Goal: Task Accomplishment & Management: Manage account settings

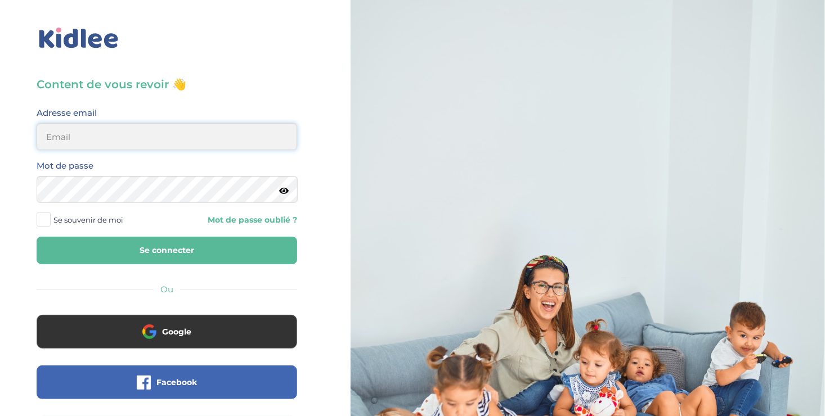
type input "ousmanealhassanetoure@gmail.com"
click at [223, 254] on button "Se connecter" at bounding box center [167, 251] width 261 height 28
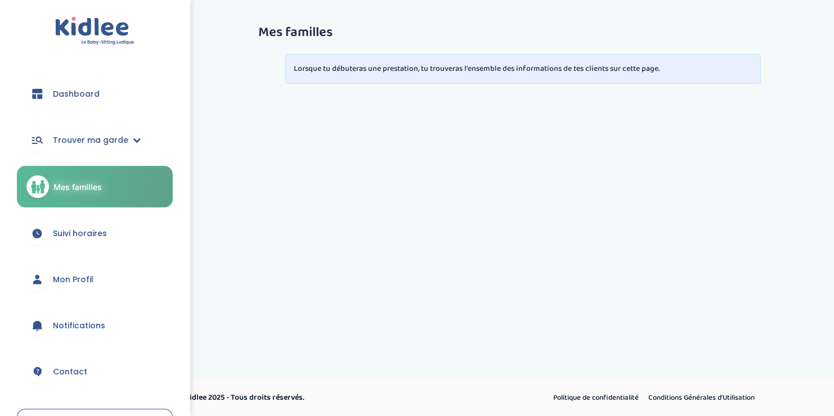
click at [79, 229] on span "Suivi horaires" at bounding box center [80, 234] width 54 height 12
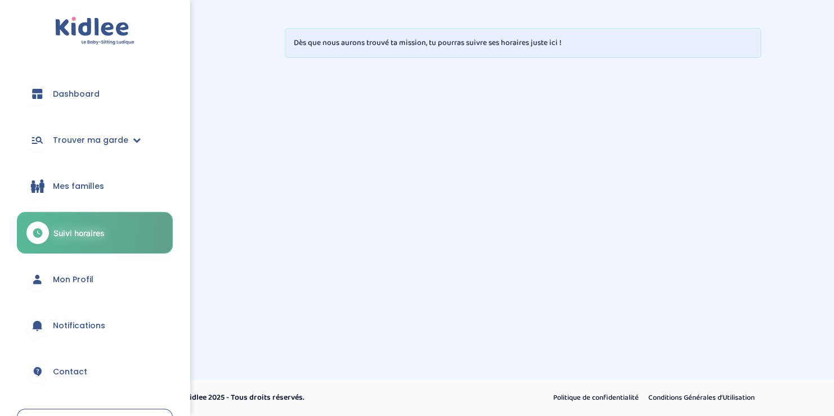
click at [65, 89] on span "Dashboard" at bounding box center [76, 94] width 47 height 12
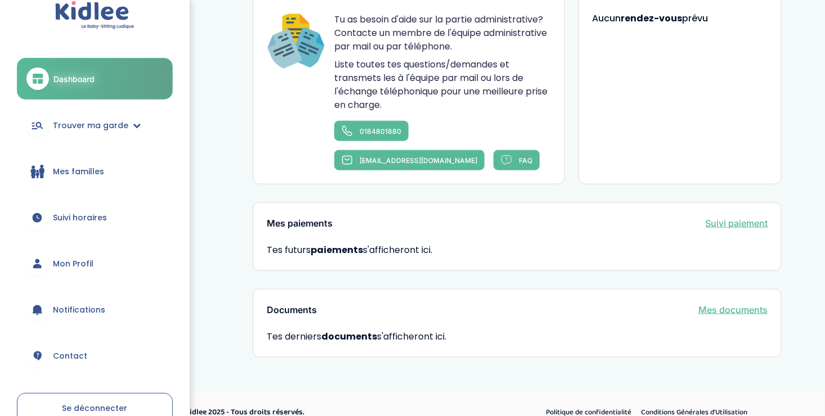
scroll to position [17, 0]
click at [99, 117] on link "Trouver ma garde" at bounding box center [95, 124] width 156 height 41
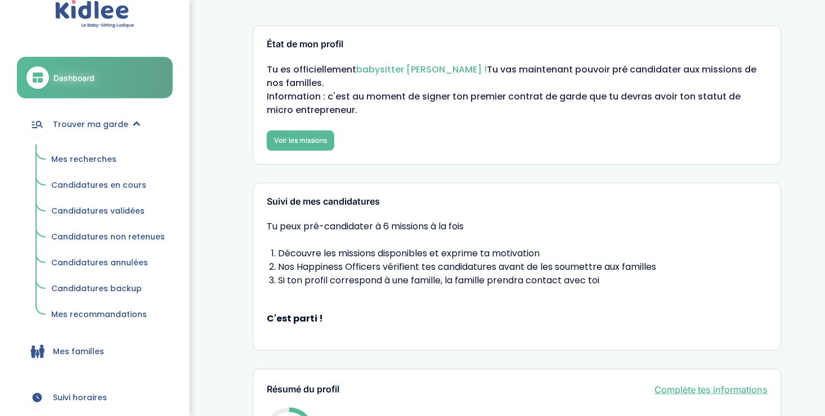
click at [82, 159] on span "Mes recherches" at bounding box center [83, 159] width 65 height 11
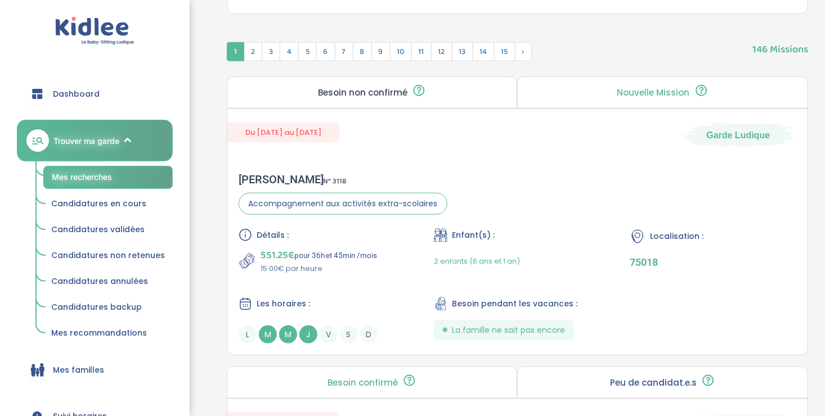
scroll to position [450, 0]
click at [376, 270] on p "15.00€ par heure" at bounding box center [319, 267] width 117 height 11
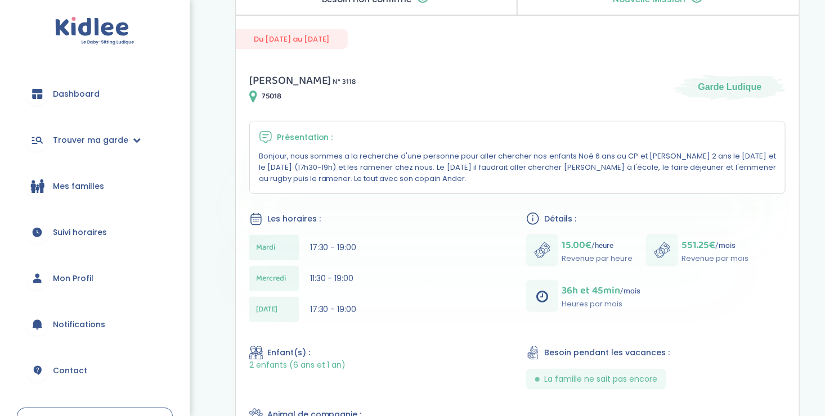
scroll to position [152, 0]
